Goal: Transaction & Acquisition: Purchase product/service

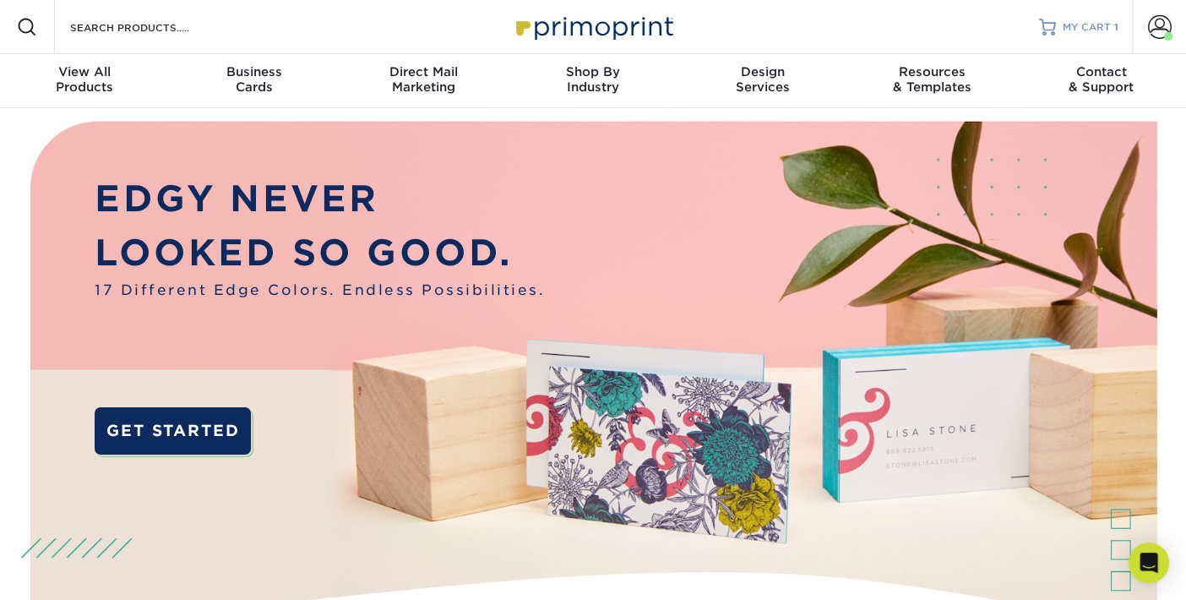
click at [1091, 28] on span "MY CART" at bounding box center [1086, 27] width 48 height 14
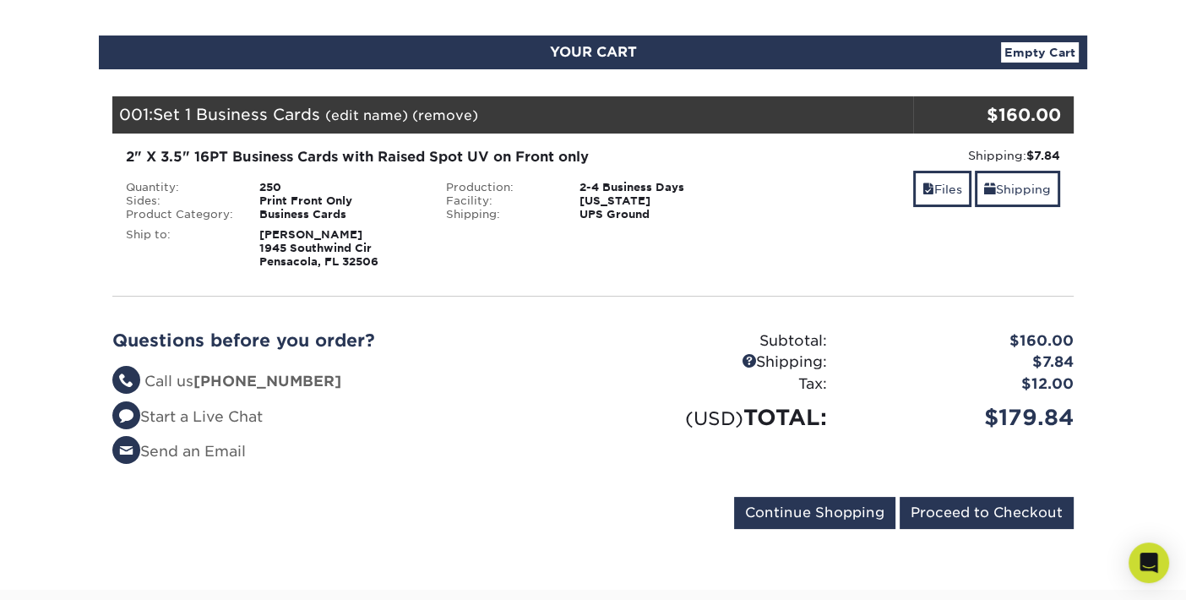
scroll to position [169, 0]
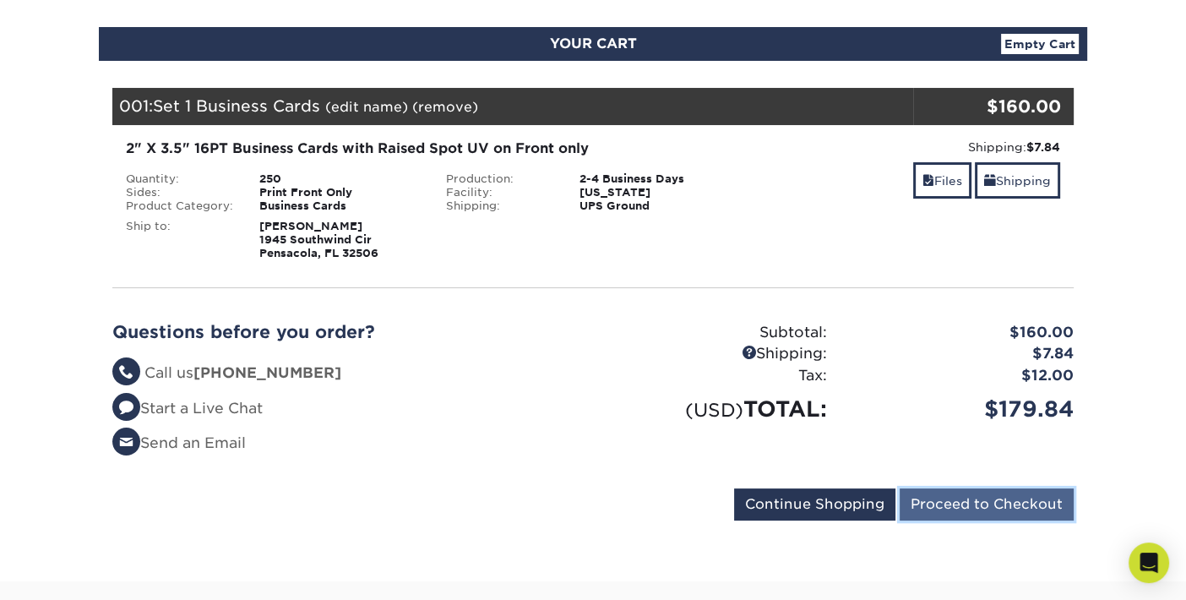
click at [991, 506] on input "Proceed to Checkout" at bounding box center [986, 504] width 174 height 32
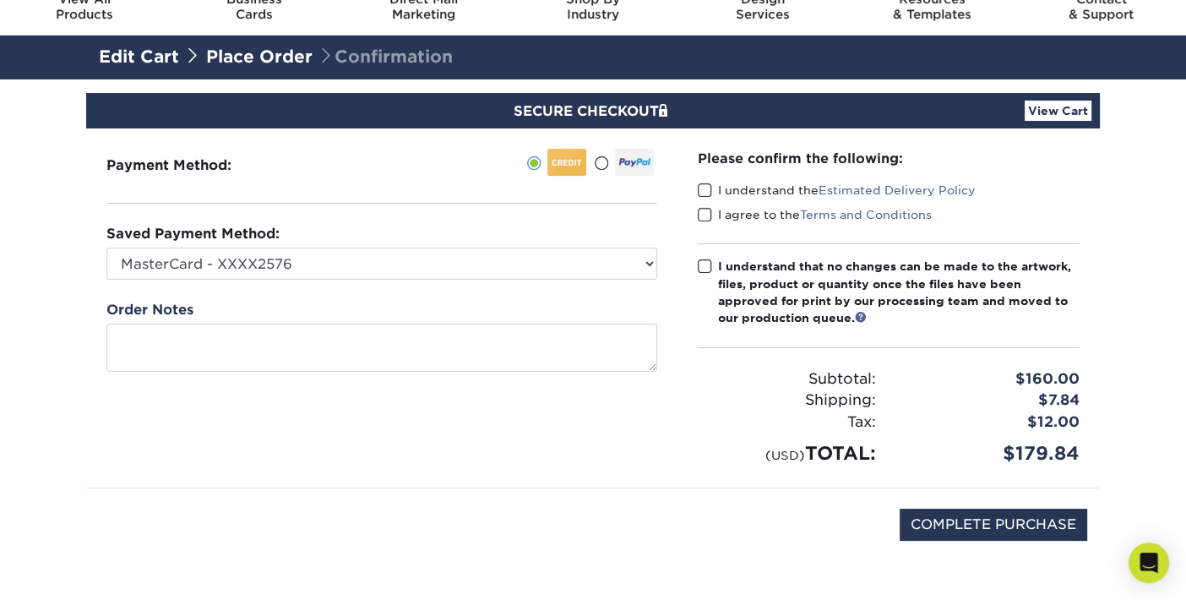
scroll to position [84, 0]
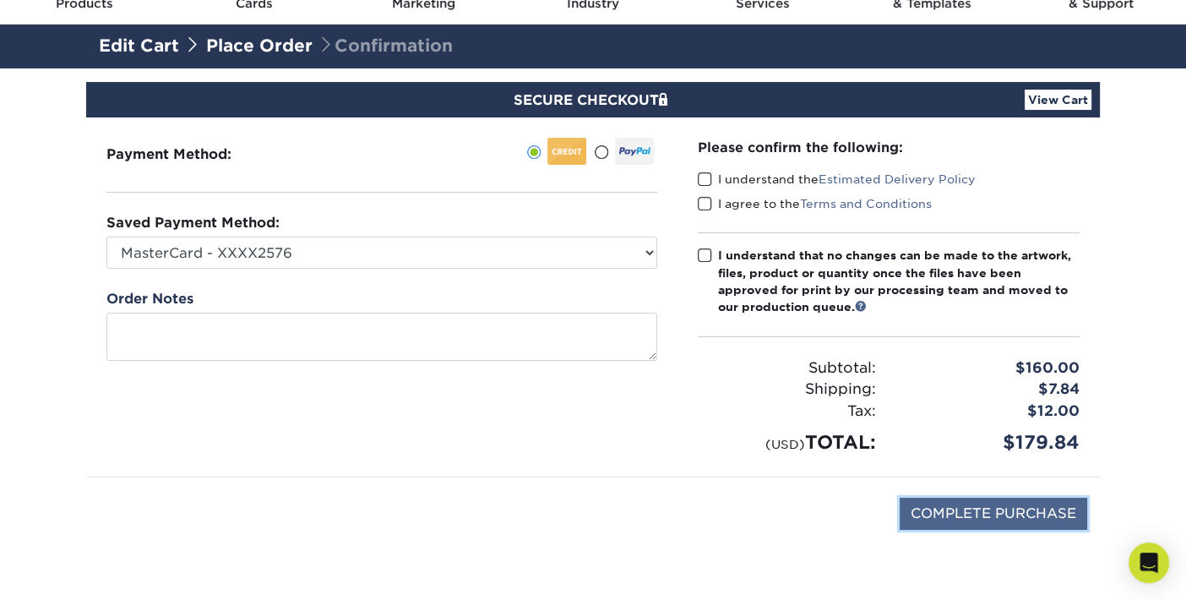
click at [990, 515] on input "COMPLETE PURCHASE" at bounding box center [992, 513] width 187 height 32
click at [701, 174] on span at bounding box center [705, 179] width 14 height 16
click at [0, 0] on input "I understand the Estimated Delivery Policy" at bounding box center [0, 0] width 0 height 0
click at [701, 201] on span at bounding box center [705, 204] width 14 height 16
click at [0, 0] on input "I agree to the Terms and Conditions" at bounding box center [0, 0] width 0 height 0
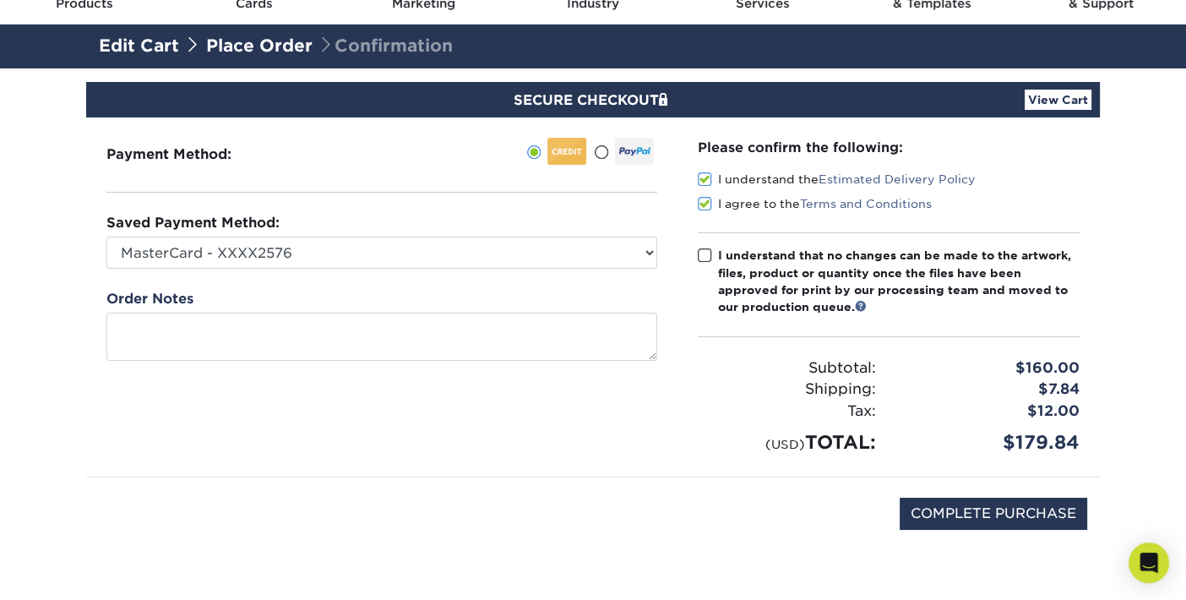
click at [701, 252] on span at bounding box center [705, 255] width 14 height 16
click at [0, 0] on input "I understand that no changes can be made to the artwork, files, product or quan…" at bounding box center [0, 0] width 0 height 0
click at [1001, 513] on input "COMPLETE PURCHASE" at bounding box center [992, 513] width 187 height 32
type input "PROCESSING, PLEASE WAIT..."
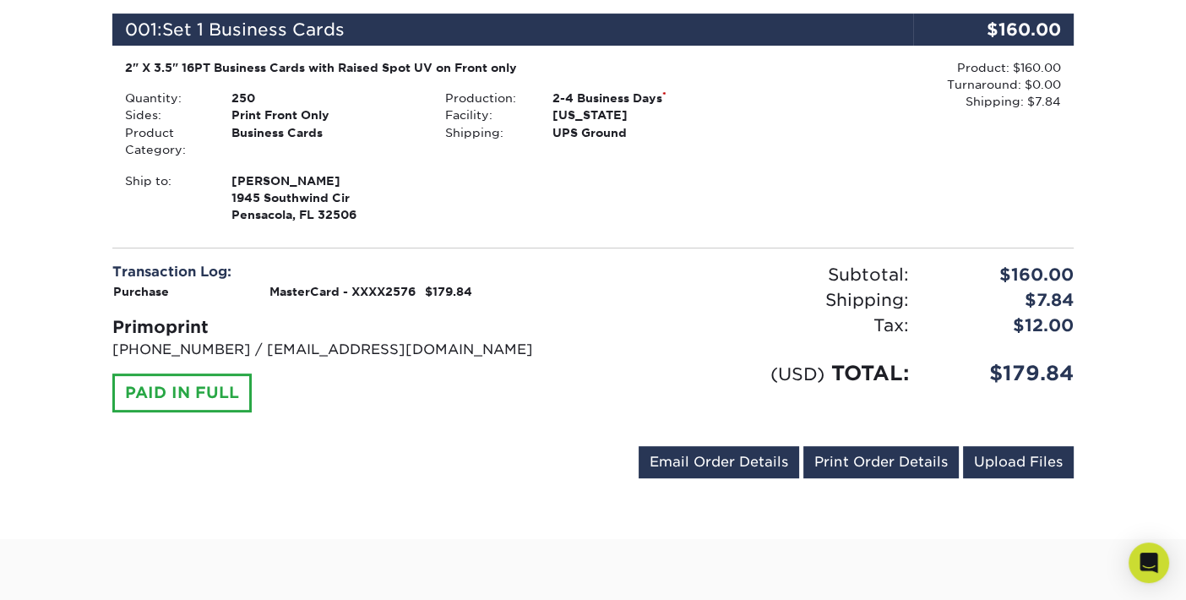
scroll to position [463, 0]
